Goal: Information Seeking & Learning: Learn about a topic

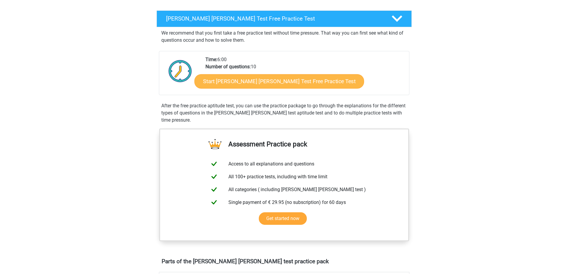
scroll to position [90, 0]
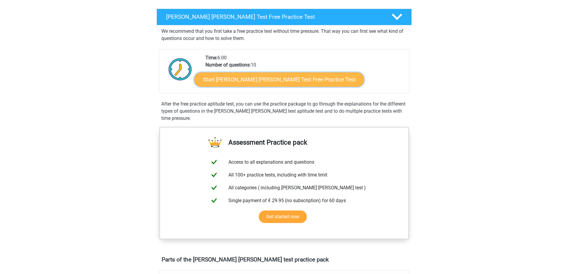
click at [264, 83] on link "Start Watson Glaser Test Free Practice Test" at bounding box center [280, 80] width 170 height 14
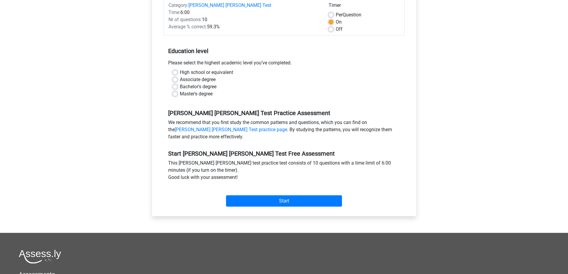
scroll to position [90, 0]
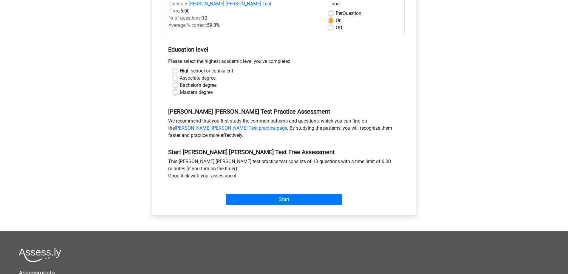
click at [180, 67] on label "High school or equivalent" at bounding box center [206, 70] width 53 height 7
click at [176, 67] on input "High school or equivalent" at bounding box center [175, 70] width 5 height 6
radio input "true"
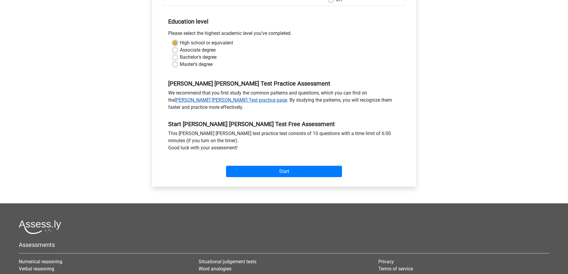
scroll to position [119, 0]
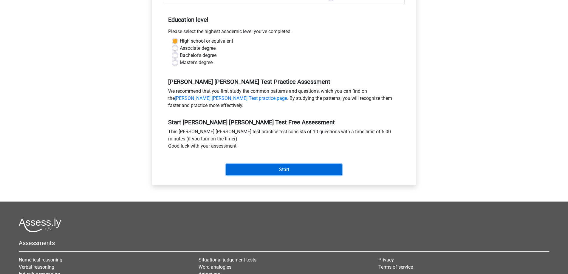
click at [264, 164] on input "Start" at bounding box center [284, 169] width 116 height 11
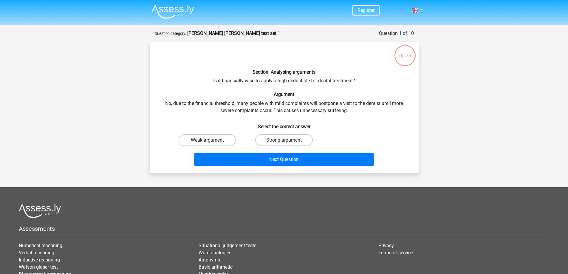
click at [218, 139] on label "Weak argument" at bounding box center [208, 140] width 58 height 12
click at [211, 140] on input "Weak argument" at bounding box center [209, 142] width 4 height 4
radio input "true"
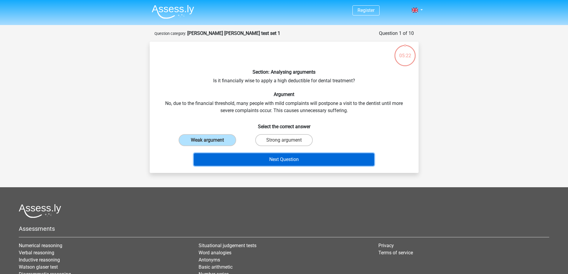
click at [262, 161] on button "Next Question" at bounding box center [284, 159] width 181 height 13
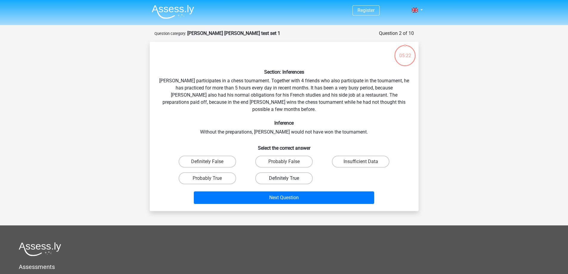
scroll to position [30, 0]
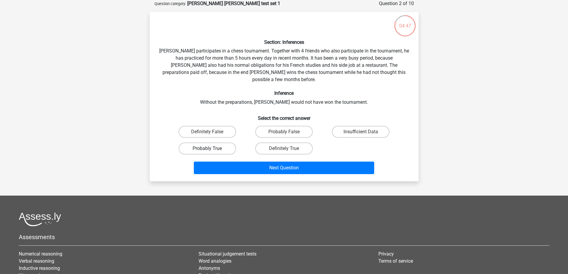
click at [228, 143] on label "Probably True" at bounding box center [208, 149] width 58 height 12
click at [211, 149] on input "Probably True" at bounding box center [209, 151] width 4 height 4
radio input "true"
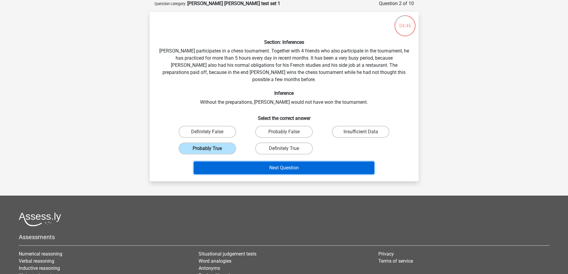
click at [267, 162] on button "Next Question" at bounding box center [284, 168] width 181 height 13
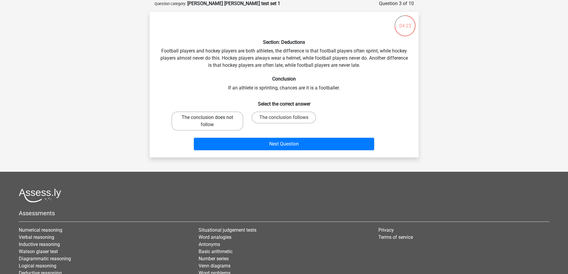
click at [227, 122] on label "The conclusion does not follow" at bounding box center [208, 121] width 72 height 19
click at [211, 121] on input "The conclusion does not follow" at bounding box center [209, 120] width 4 height 4
radio input "true"
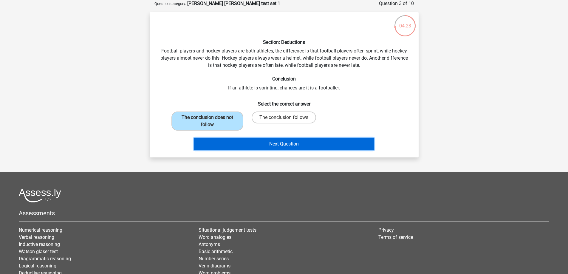
click at [266, 140] on button "Next Question" at bounding box center [284, 144] width 181 height 13
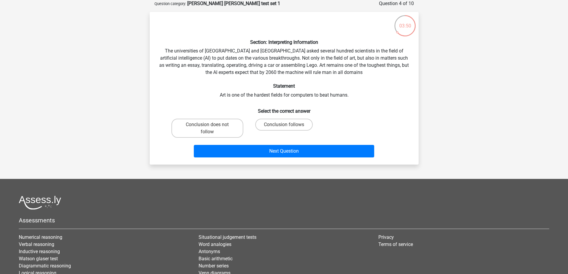
click at [234, 101] on div "Section: Interpreting Information The universities of Oxford and Yale asked sev…" at bounding box center [284, 88] width 264 height 143
click at [219, 125] on label "Conclusion does not follow" at bounding box center [208, 128] width 72 height 19
click at [211, 125] on input "Conclusion does not follow" at bounding box center [209, 127] width 4 height 4
radio input "true"
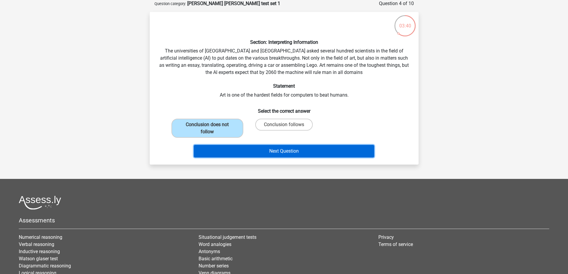
click at [269, 152] on button "Next Question" at bounding box center [284, 151] width 181 height 13
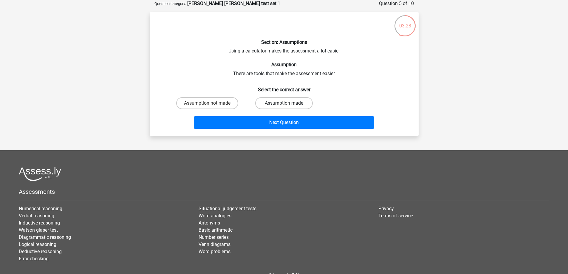
click at [277, 103] on label "Assumption made" at bounding box center [284, 103] width 58 height 12
click at [284, 103] on input "Assumption made" at bounding box center [286, 105] width 4 height 4
radio input "true"
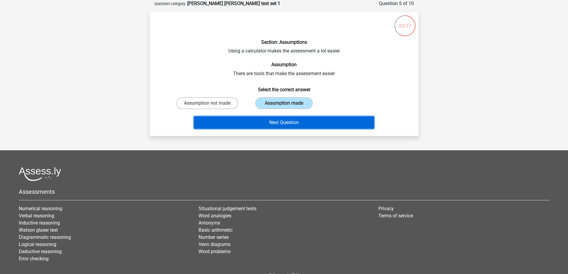
click at [269, 120] on button "Next Question" at bounding box center [284, 122] width 181 height 13
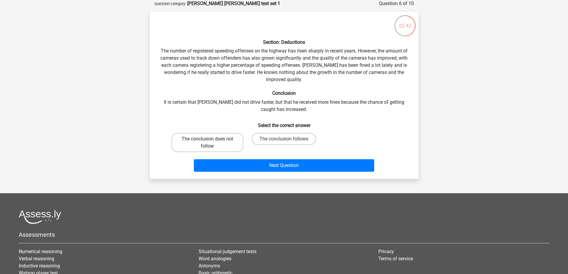
click at [223, 141] on label "The conclusion does not follow" at bounding box center [208, 142] width 72 height 19
click at [211, 141] on input "The conclusion does not follow" at bounding box center [209, 141] width 4 height 4
radio input "true"
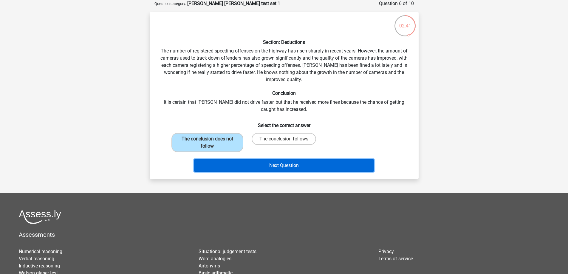
click at [264, 170] on button "Next Question" at bounding box center [284, 165] width 181 height 13
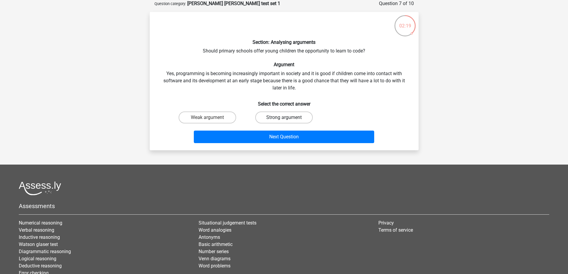
click at [273, 116] on label "Strong argument" at bounding box center [284, 118] width 58 height 12
click at [284, 118] on input "Strong argument" at bounding box center [286, 120] width 4 height 4
radio input "true"
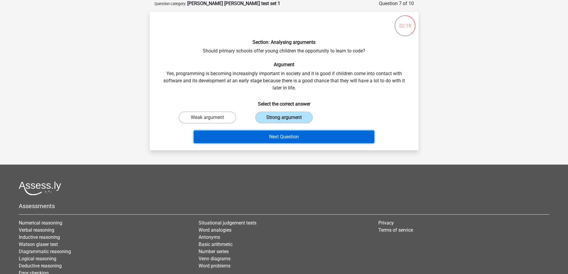
click at [262, 135] on button "Next Question" at bounding box center [284, 137] width 181 height 13
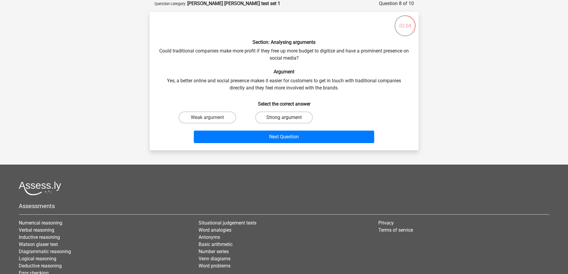
click at [281, 116] on label "Strong argument" at bounding box center [284, 118] width 58 height 12
click at [284, 118] on input "Strong argument" at bounding box center [286, 120] width 4 height 4
radio input "true"
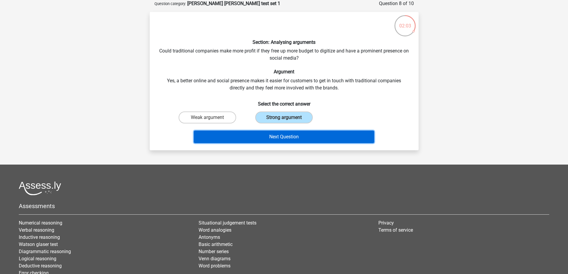
click at [262, 133] on button "Next Question" at bounding box center [284, 137] width 181 height 13
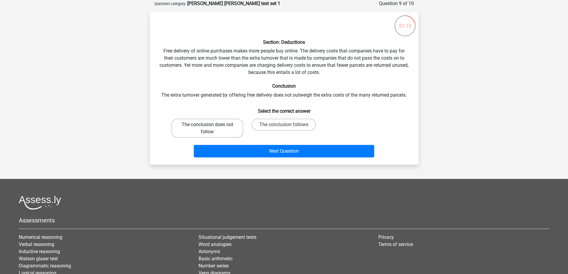
click at [215, 130] on label "The conclusion does not follow" at bounding box center [208, 128] width 72 height 19
click at [211, 129] on input "The conclusion does not follow" at bounding box center [209, 127] width 4 height 4
radio input "true"
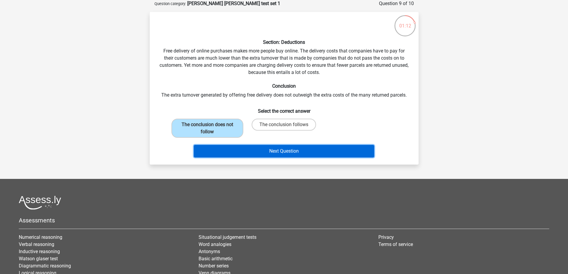
click at [241, 151] on button "Next Question" at bounding box center [284, 151] width 181 height 13
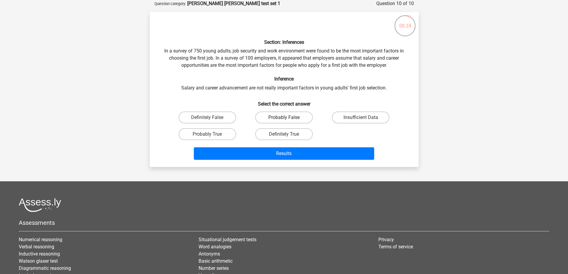
click at [275, 115] on label "Probably False" at bounding box center [284, 118] width 58 height 12
click at [284, 118] on input "Probably False" at bounding box center [286, 120] width 4 height 4
radio input "true"
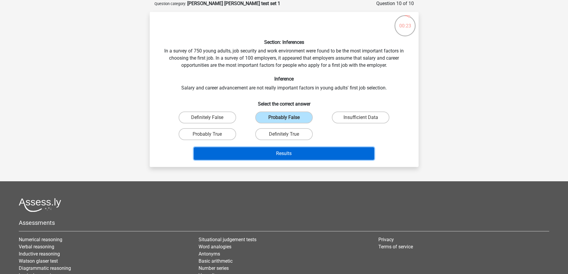
click at [271, 153] on button "Results" at bounding box center [284, 153] width 181 height 13
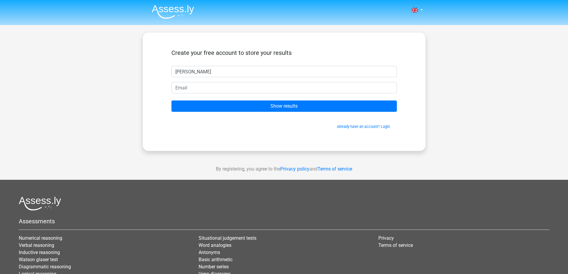
type input "[PERSON_NAME]"
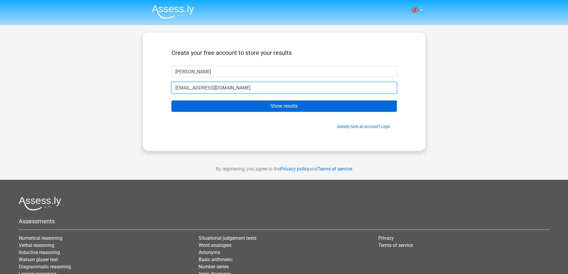
type input "[EMAIL_ADDRESS][DOMAIN_NAME]"
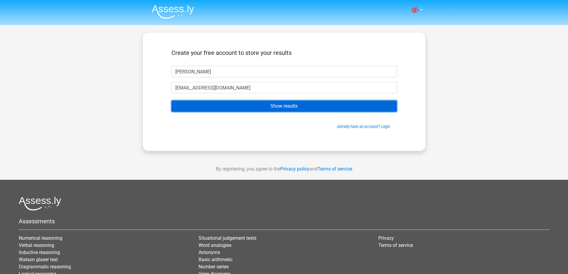
click at [240, 105] on input "Show results" at bounding box center [285, 106] width 226 height 11
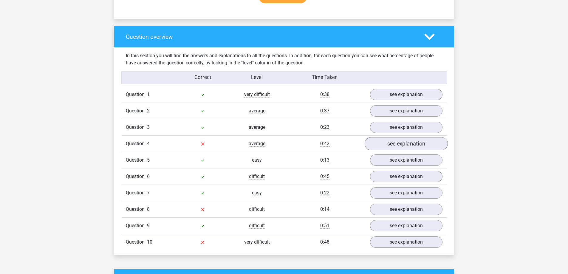
scroll to position [448, 0]
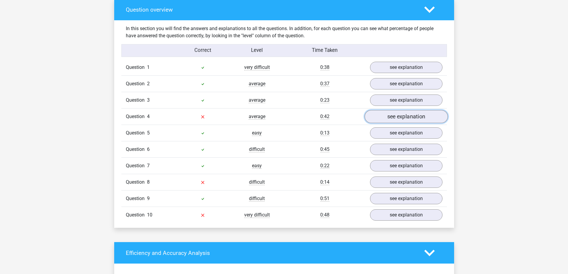
click at [415, 110] on link "see explanation" at bounding box center [406, 116] width 83 height 13
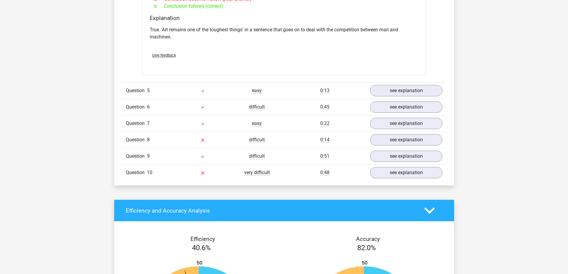
scroll to position [657, 0]
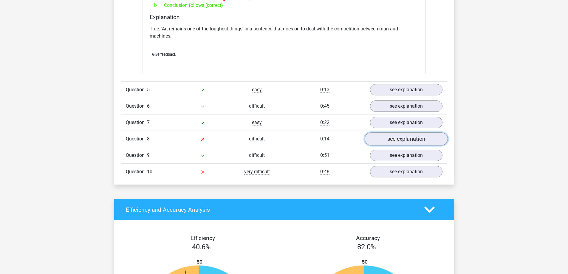
click at [405, 136] on link "see explanation" at bounding box center [406, 138] width 83 height 13
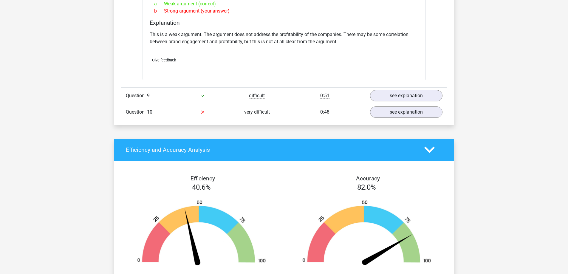
scroll to position [895, 0]
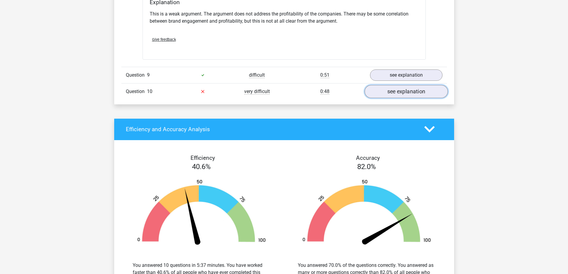
click at [391, 88] on link "see explanation" at bounding box center [406, 91] width 83 height 13
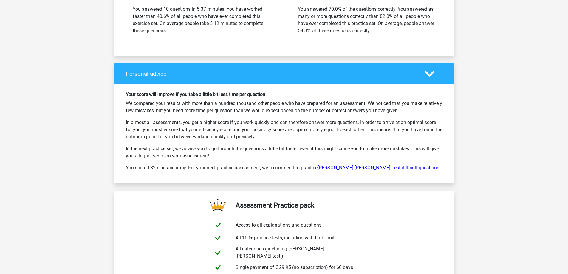
scroll to position [1492, 0]
